Goal: Transaction & Acquisition: Purchase product/service

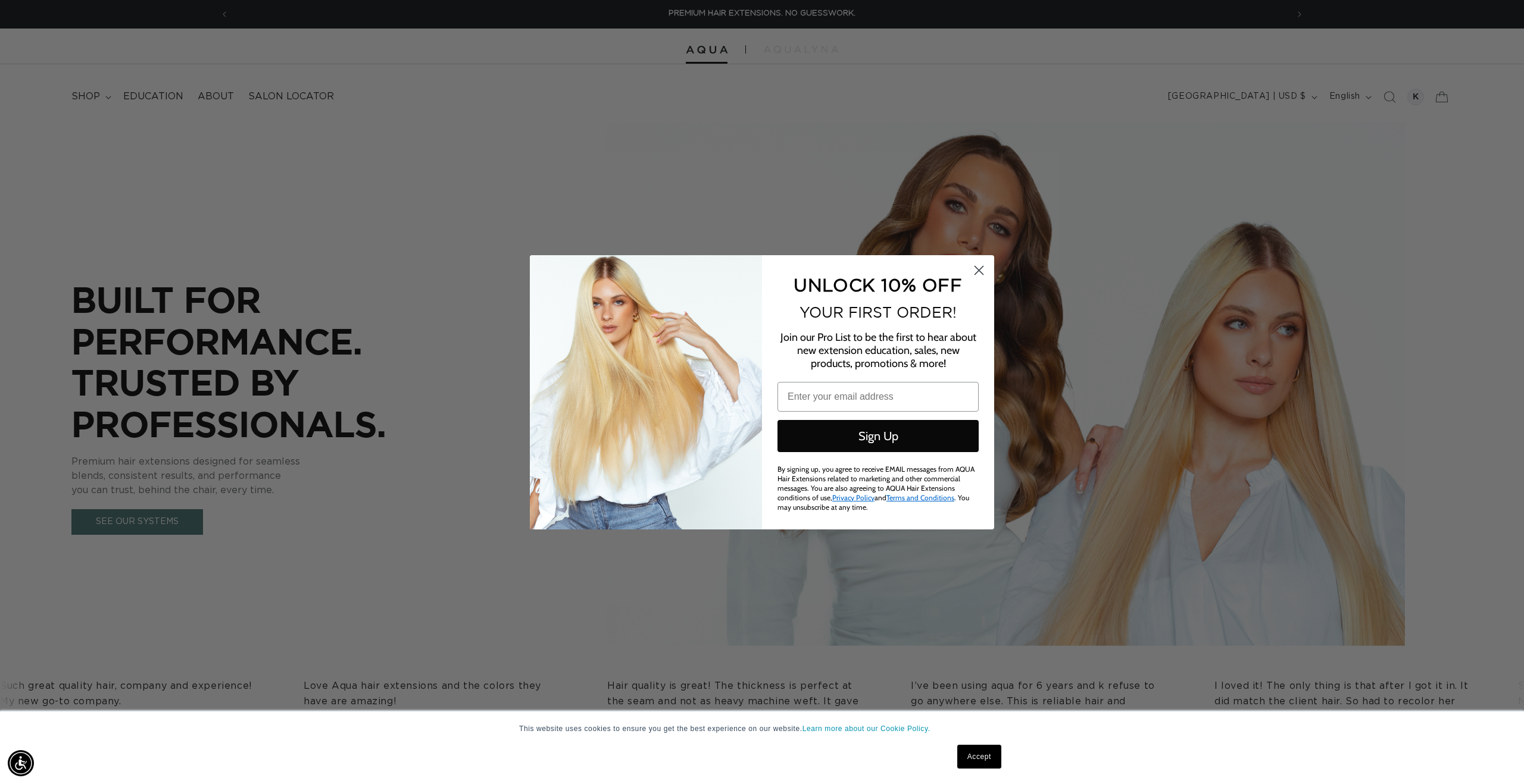
click at [978, 268] on circle "Close dialog" at bounding box center [979, 270] width 20 height 20
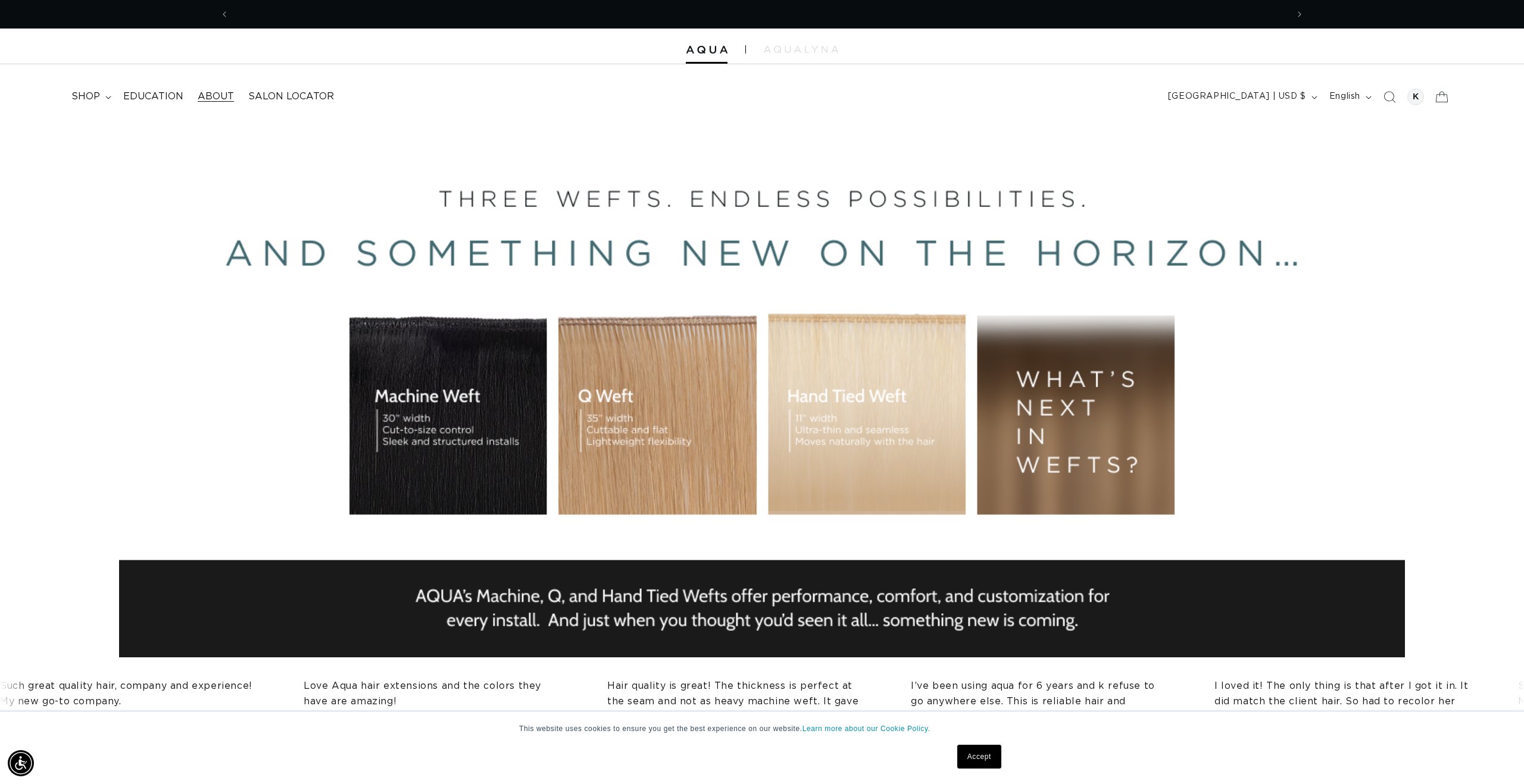
scroll to position [0, 2117]
click at [95, 94] on span "shop" at bounding box center [85, 96] width 29 height 13
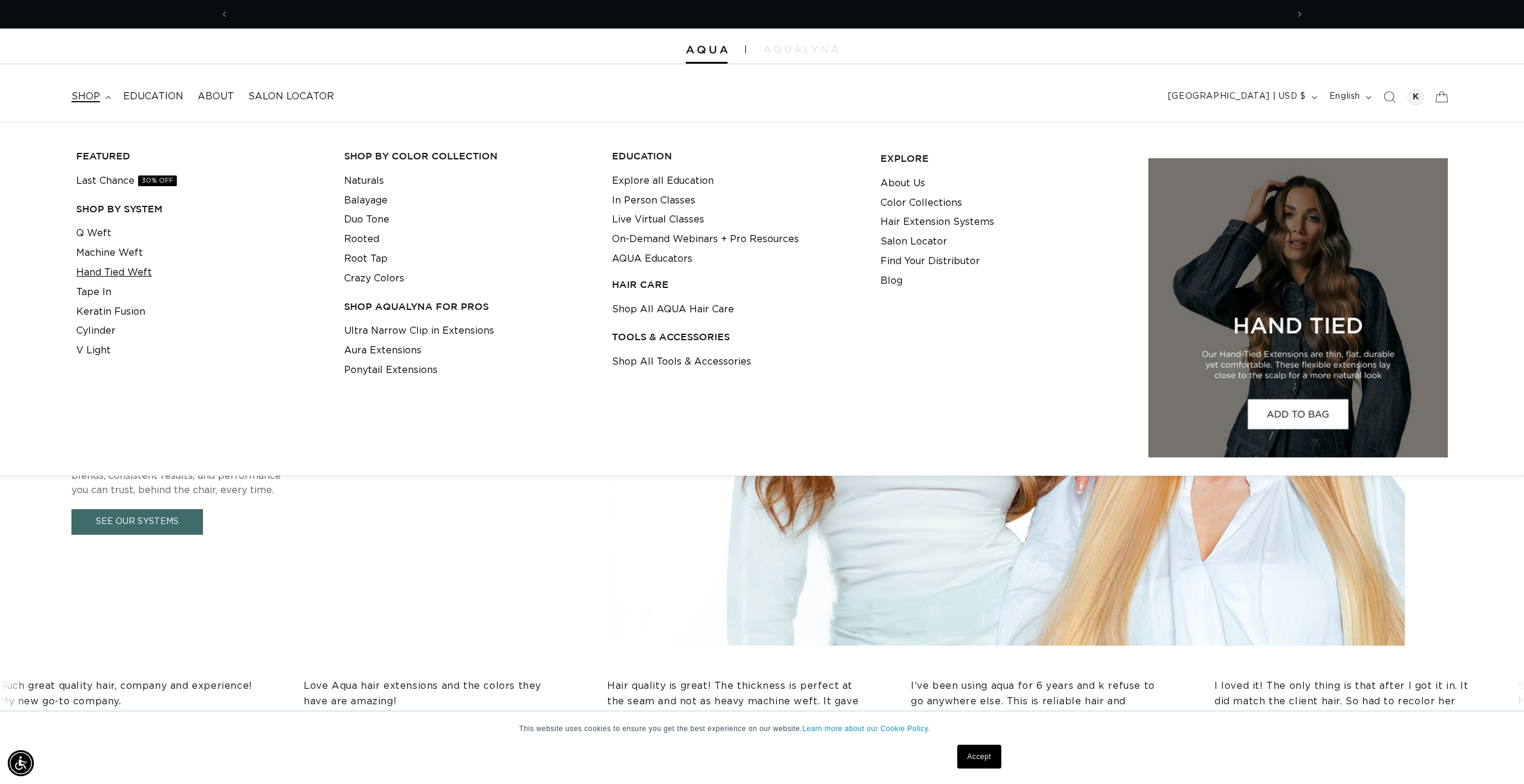
scroll to position [0, 1058]
click at [126, 273] on link "Hand Tied Weft" at bounding box center [114, 273] width 76 height 20
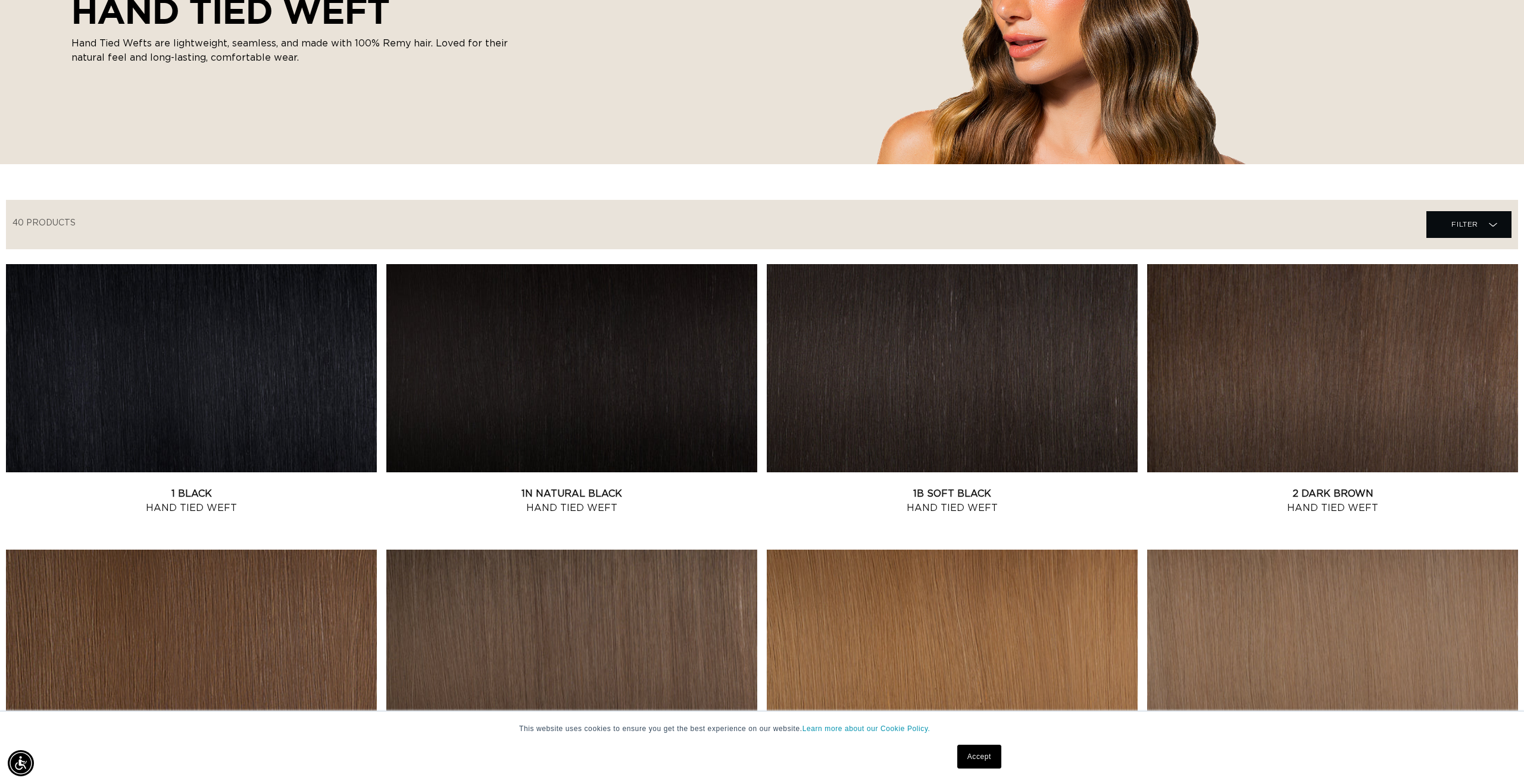
scroll to position [243, 0]
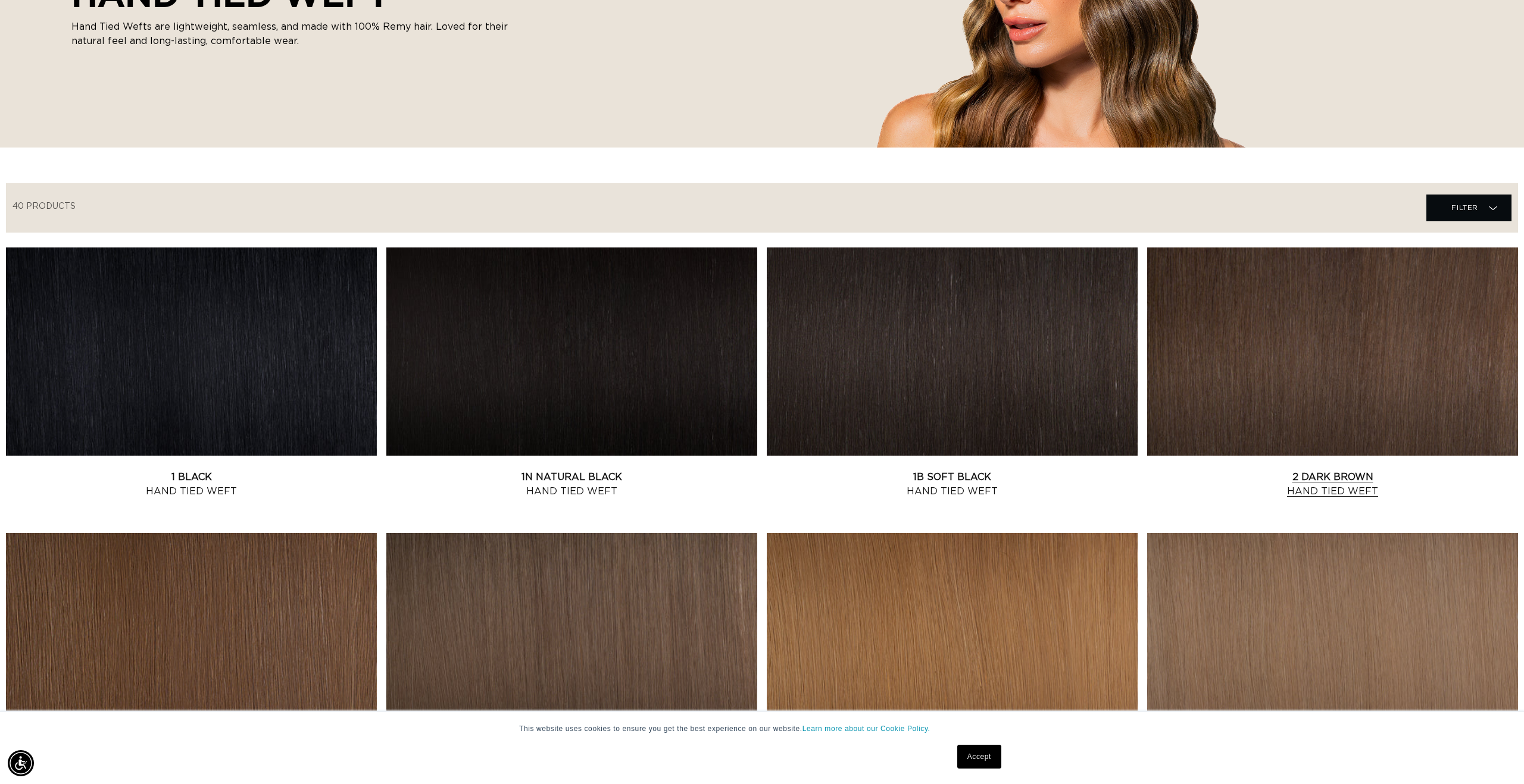
click at [1303, 470] on link "2 Dark Brown Hand Tied Weft" at bounding box center [1333, 484] width 371 height 29
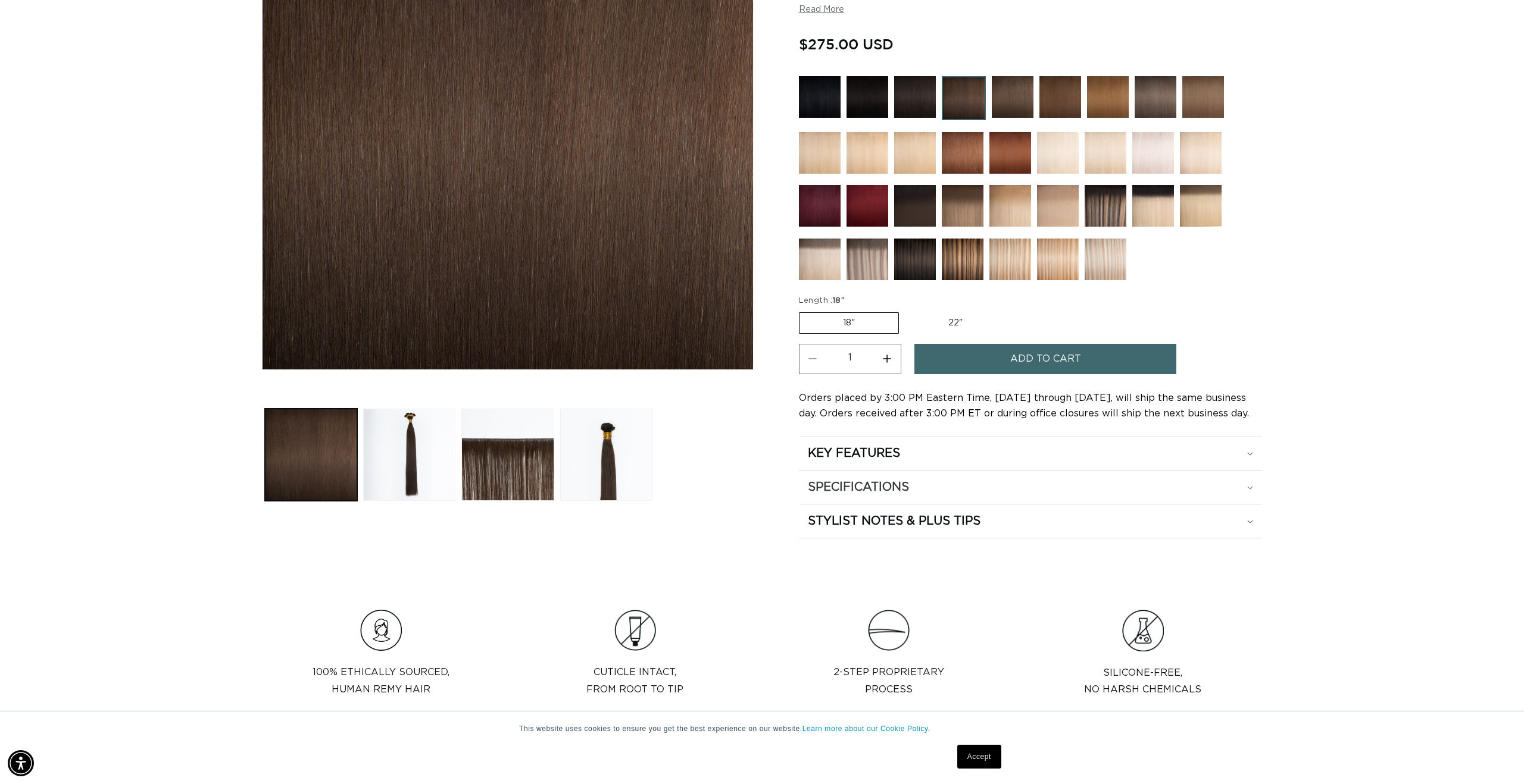
click at [1250, 492] on div "SPECIFICATIONS" at bounding box center [1030, 487] width 445 height 15
